Goal: Information Seeking & Learning: Learn about a topic

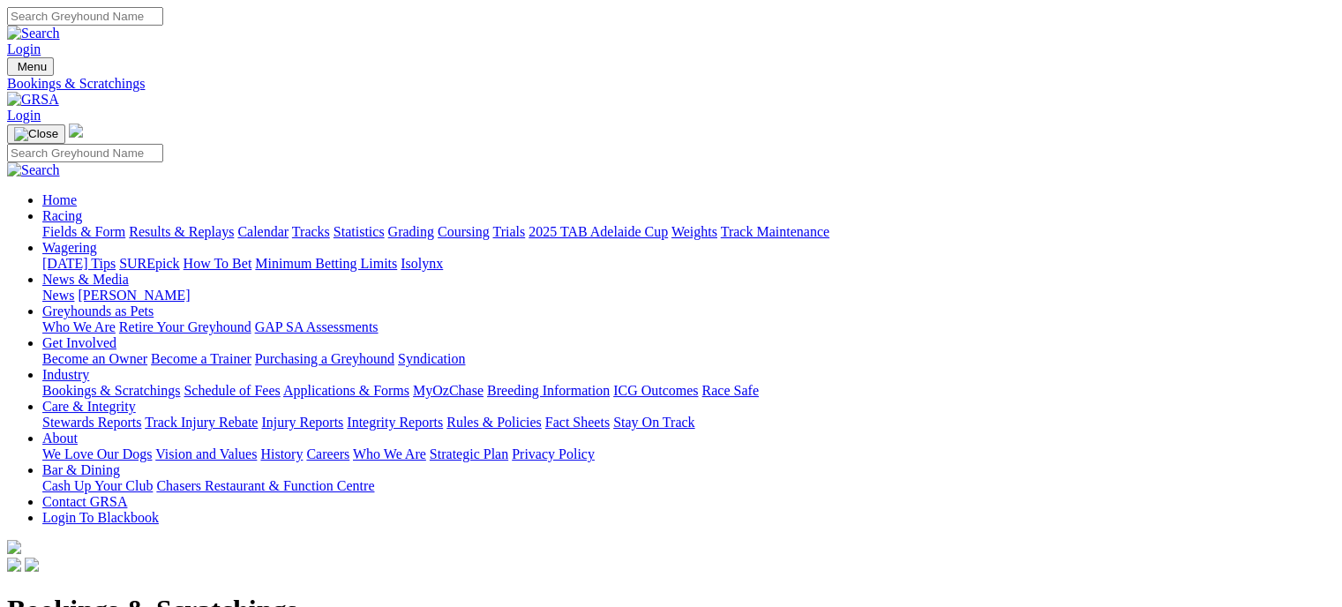
click at [82, 224] on link "Fields & Form" at bounding box center [83, 231] width 83 height 15
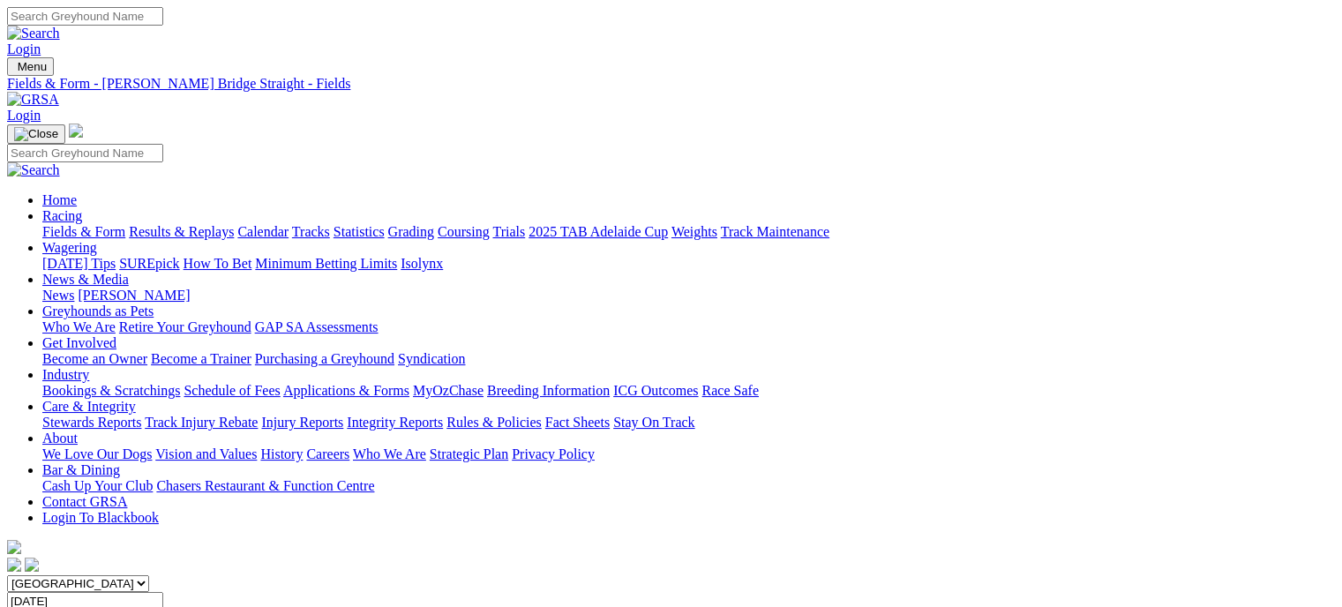
click at [85, 224] on link "Fields & Form" at bounding box center [83, 231] width 83 height 15
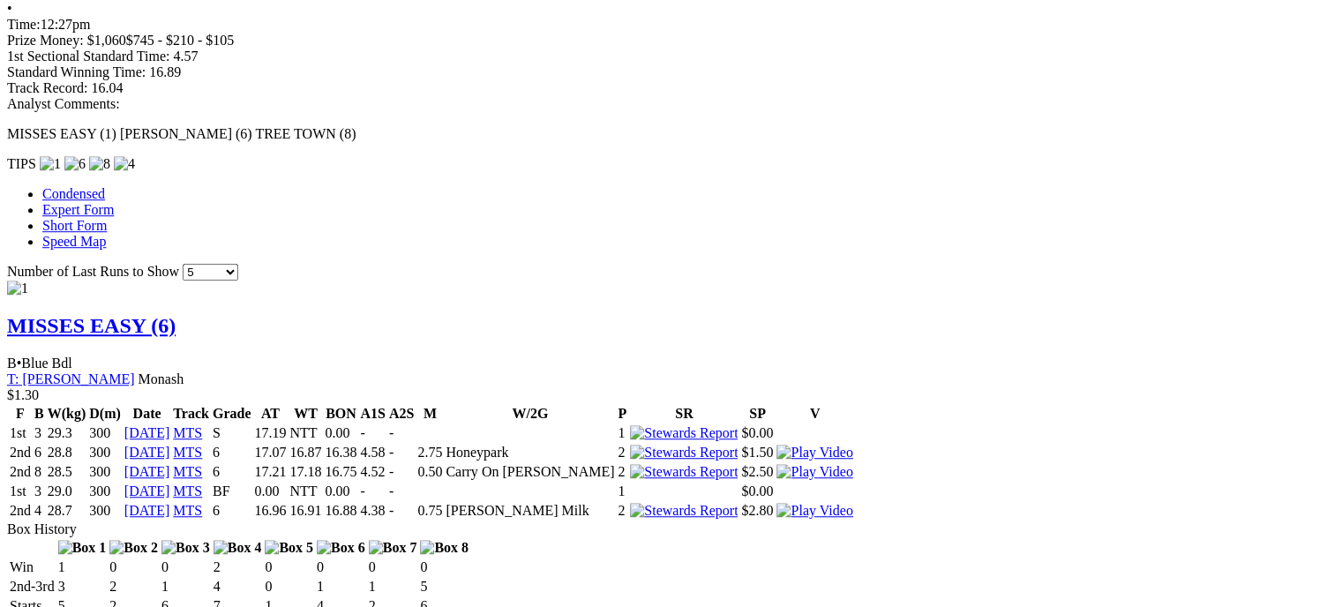
scroll to position [1213, 0]
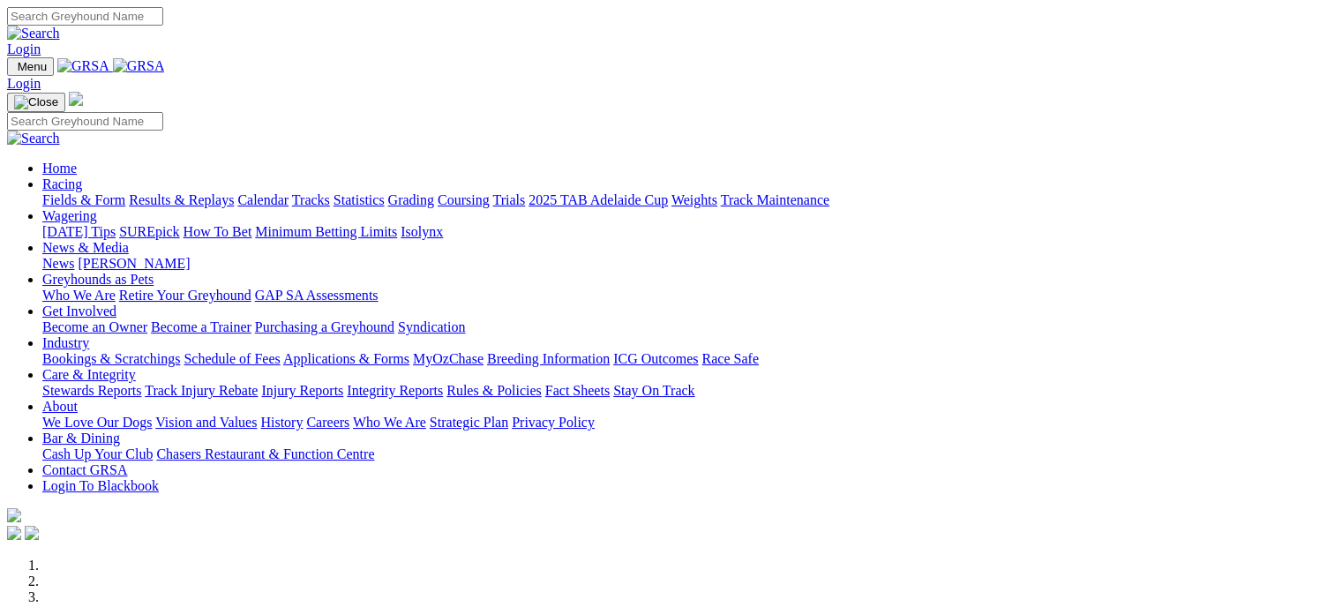
drag, startPoint x: 0, startPoint y: 0, endPoint x: 322, endPoint y: 70, distance: 329.5
click at [82, 176] on link "Racing" at bounding box center [62, 183] width 40 height 15
click at [83, 192] on link "Fields & Form" at bounding box center [83, 199] width 83 height 15
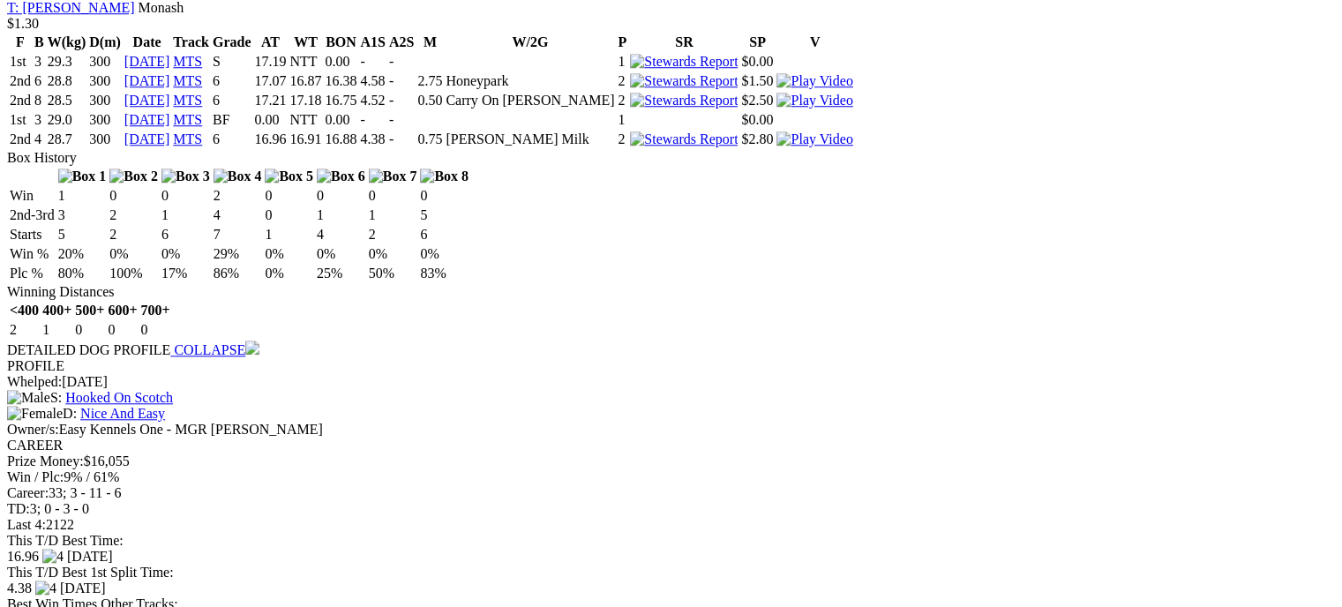
scroll to position [1561, 0]
